Goal: Transaction & Acquisition: Subscribe to service/newsletter

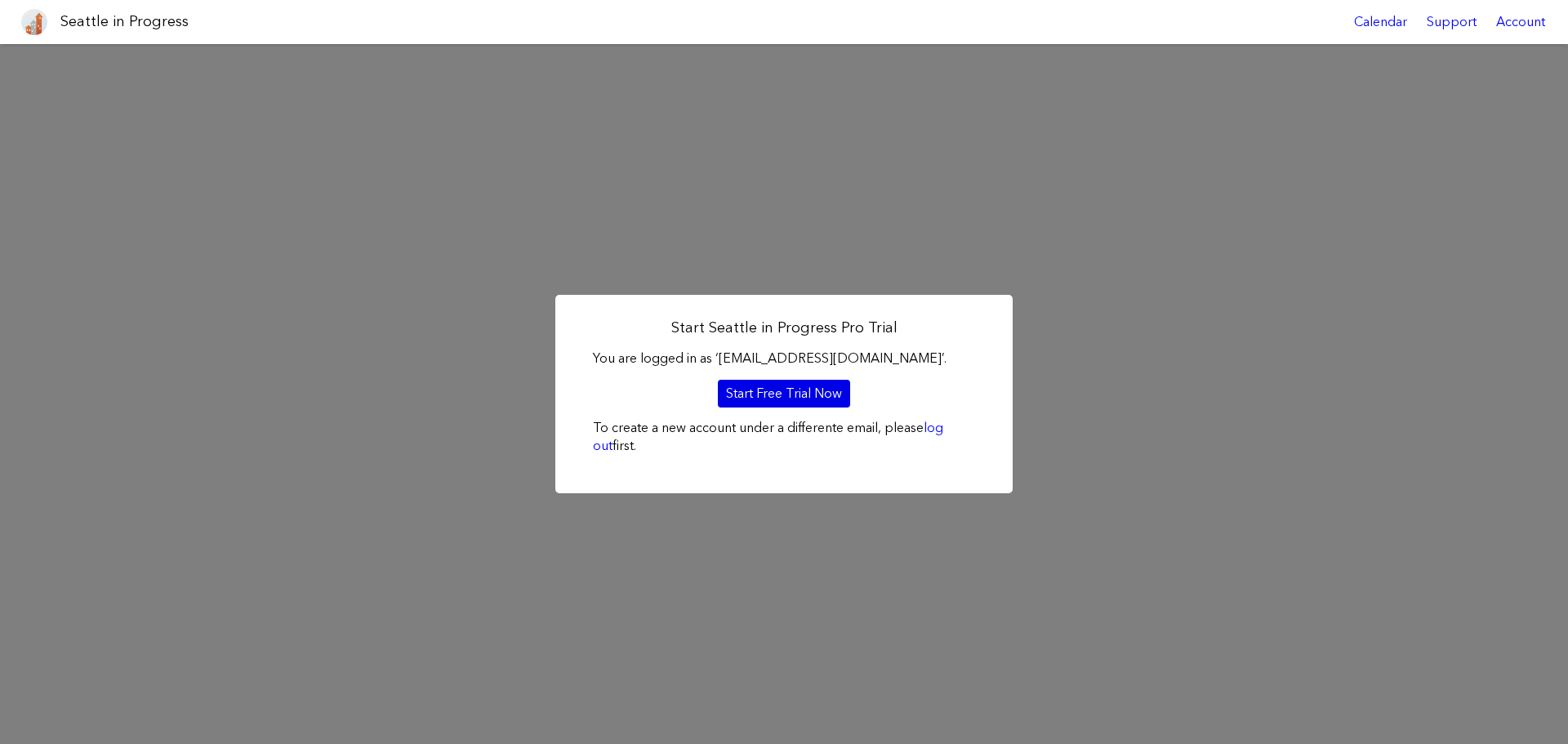
click at [809, 404] on link "Start Free Trial Now" at bounding box center [783, 393] width 132 height 28
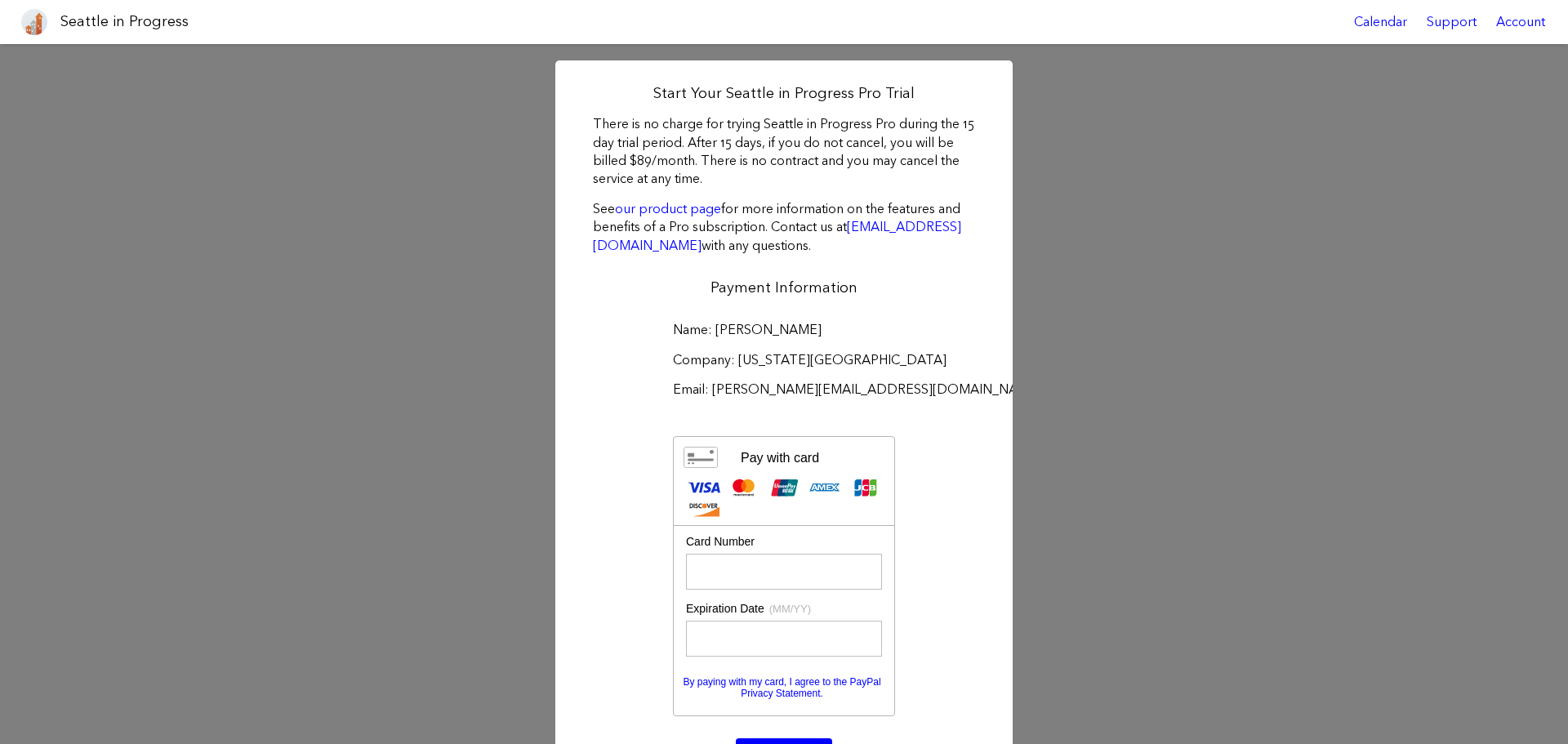
click at [1069, 90] on div "Start Your Seattle in Progress Pro Trial There is no charge for trying Seattle …" at bounding box center [784, 477] width 1568 height 866
click at [99, 25] on h1 "Seattle in Progress" at bounding box center [124, 21] width 128 height 20
click at [102, 17] on h1 "Seattle in Progress" at bounding box center [124, 21] width 128 height 20
